Goal: Information Seeking & Learning: Check status

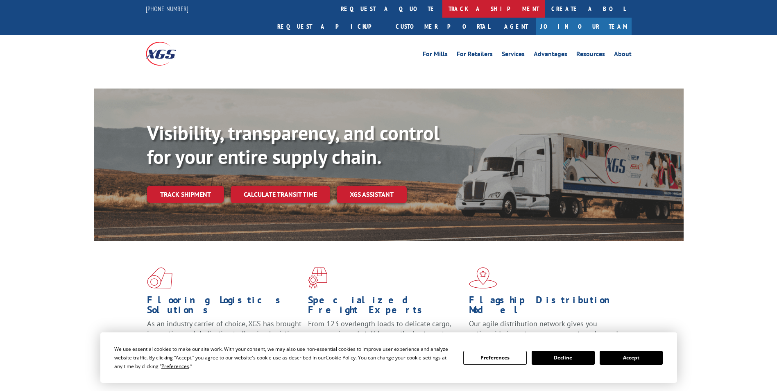
click at [442, 5] on link "track a shipment" at bounding box center [493, 9] width 103 height 18
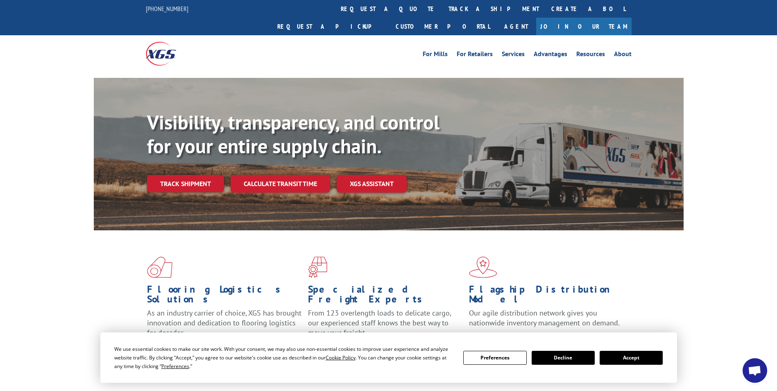
click at [631, 357] on button "Accept" at bounding box center [631, 358] width 63 height 14
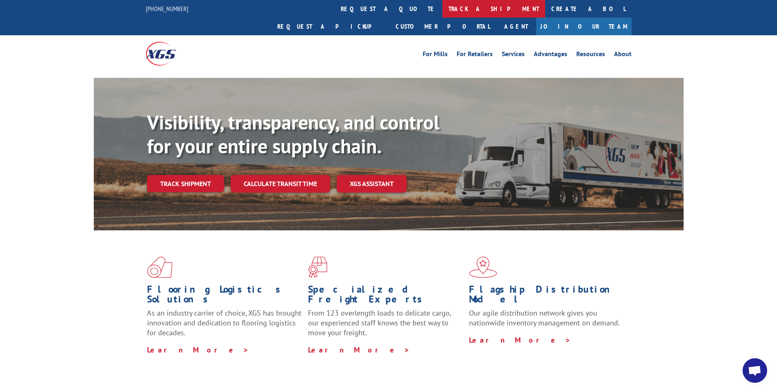
click at [442, 6] on link "track a shipment" at bounding box center [493, 9] width 103 height 18
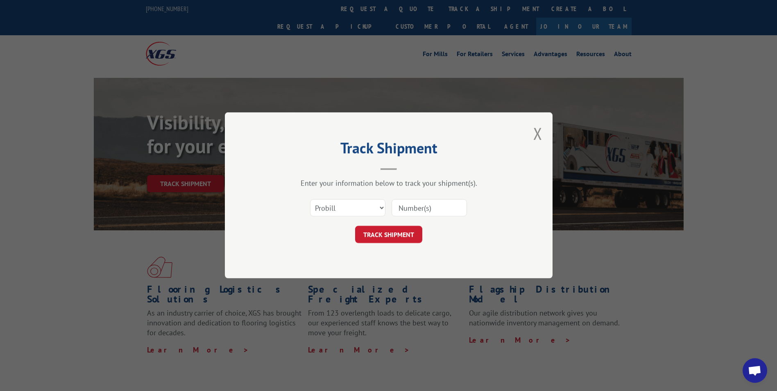
click at [405, 211] on input at bounding box center [429, 208] width 75 height 17
paste input "17227957"
type input "17227957"
click at [390, 231] on button "TRACK SHIPMENT" at bounding box center [388, 234] width 67 height 17
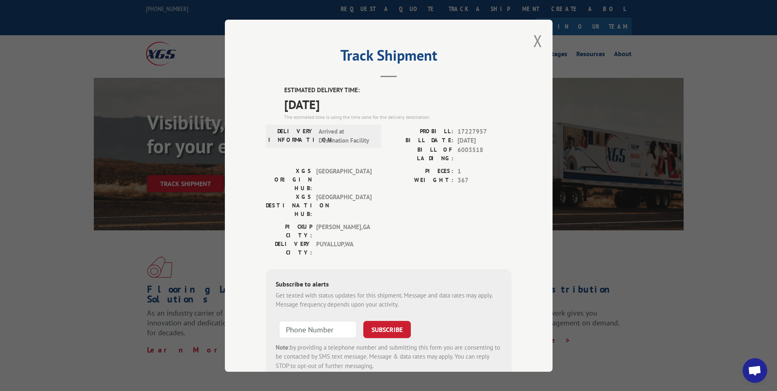
drag, startPoint x: 282, startPoint y: 89, endPoint x: 363, endPoint y: 108, distance: 82.9
click at [363, 108] on div "ESTIMATED DELIVERY TIME: [DATE] The estimated time is using the time zone for t…" at bounding box center [397, 103] width 227 height 35
drag, startPoint x: 363, startPoint y: 108, endPoint x: 309, endPoint y: 107, distance: 53.7
copy div "ESTIMATED DELIVERY TIME: [DATE]"
